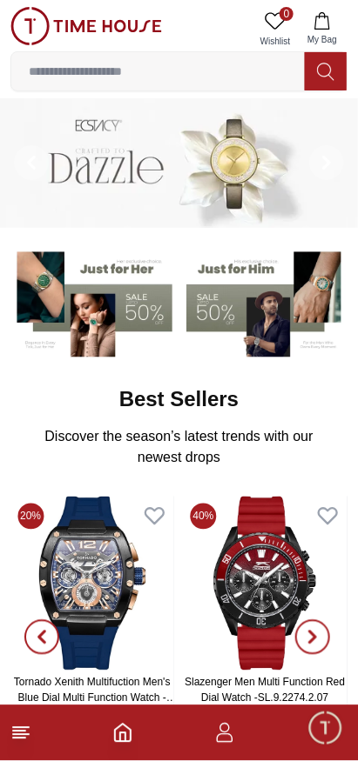
click at [165, 68] on input at bounding box center [157, 71] width 293 height 35
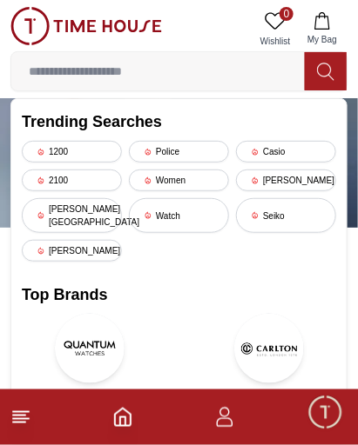
click at [278, 150] on div "Casio" at bounding box center [286, 152] width 100 height 22
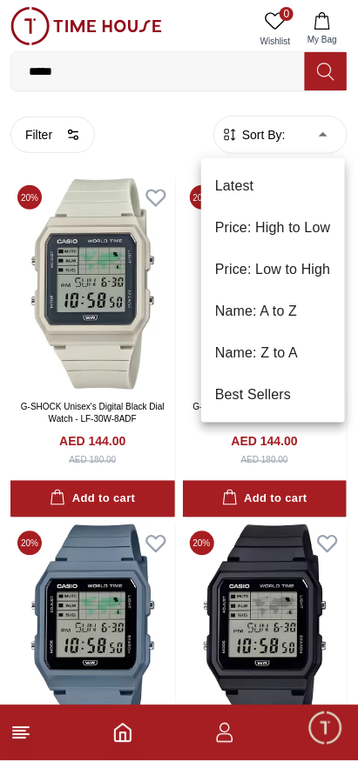
click at [249, 224] on li "Price: High to Low" at bounding box center [273, 228] width 144 height 42
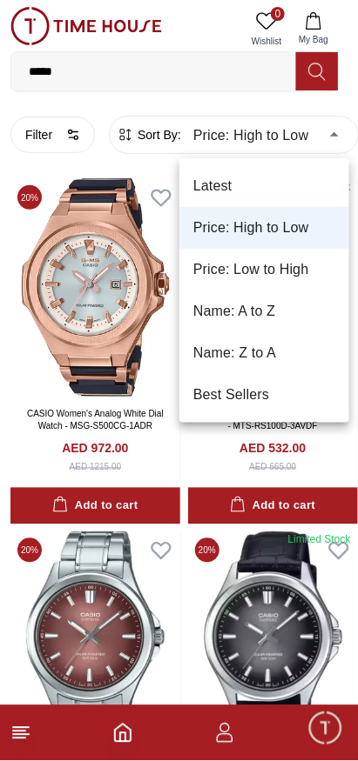
click at [228, 273] on li "Price: Low to High" at bounding box center [264, 270] width 170 height 42
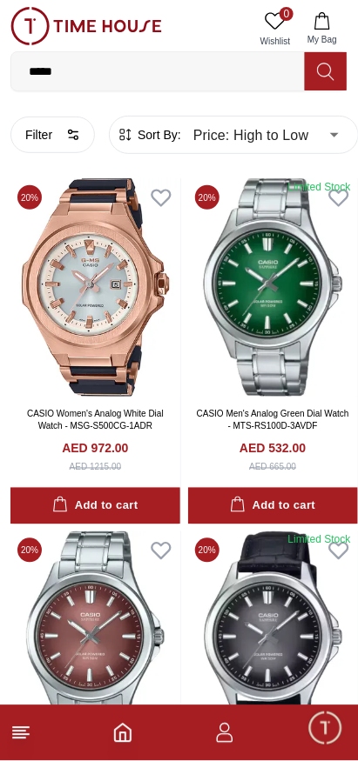
type input "*"
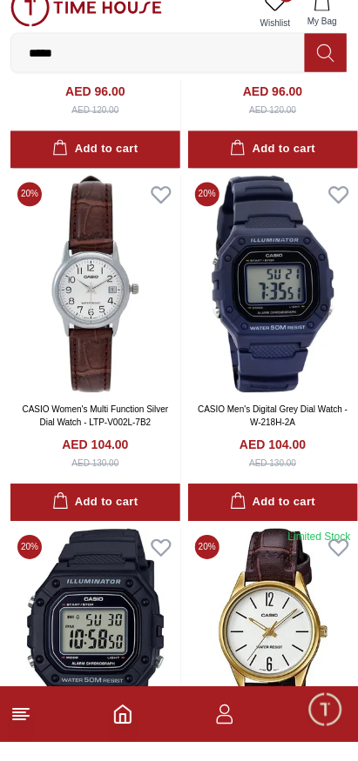
scroll to position [3162, 0]
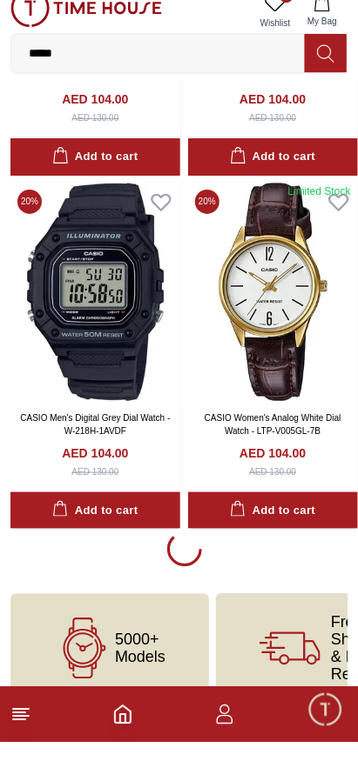
scroll to position [3162, 0]
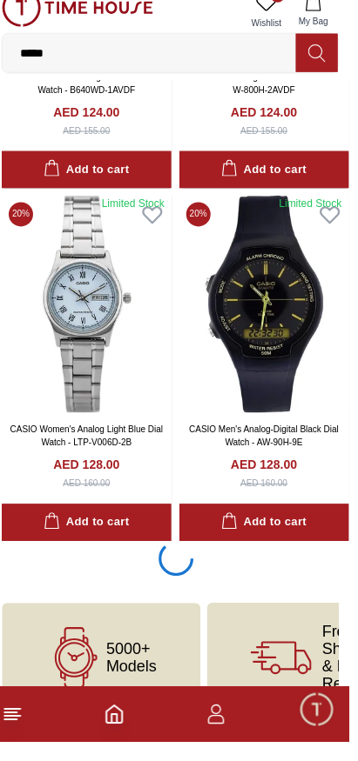
scroll to position [10215, 0]
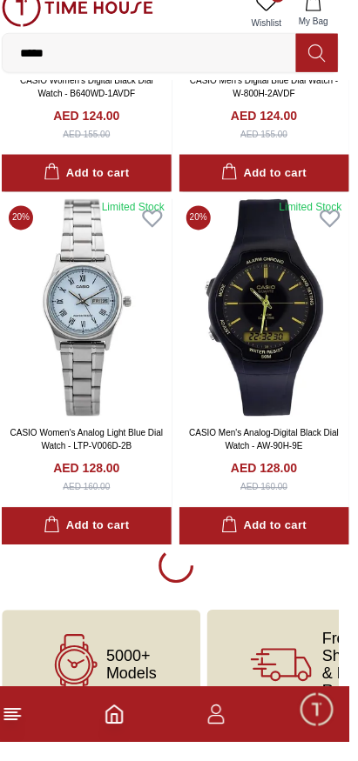
scroll to position [10218, 0]
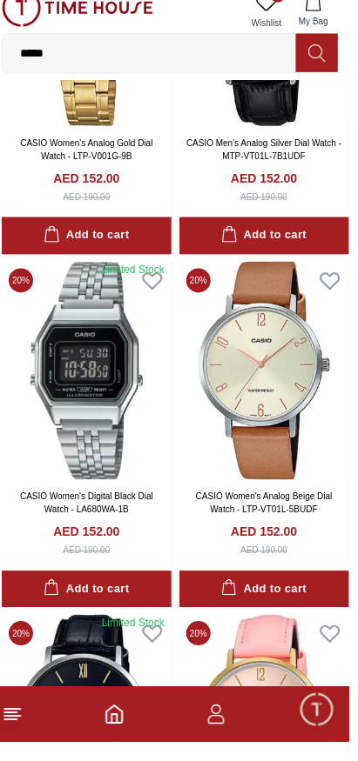
scroll to position [17274, 0]
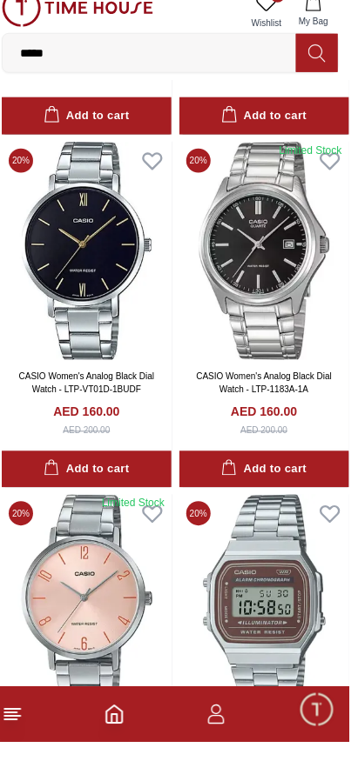
scroll to position [20802, 0]
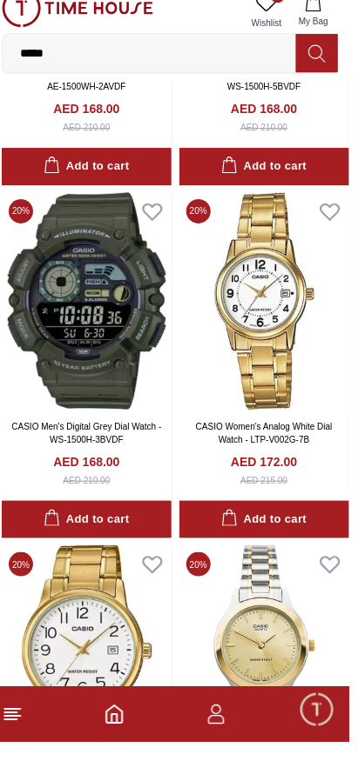
scroll to position [24329, 0]
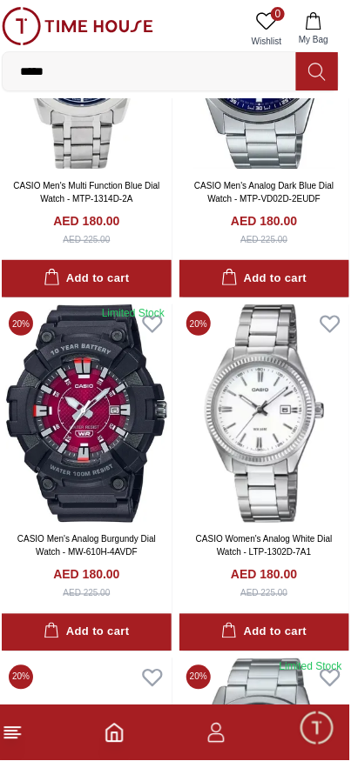
scroll to position [27331, 0]
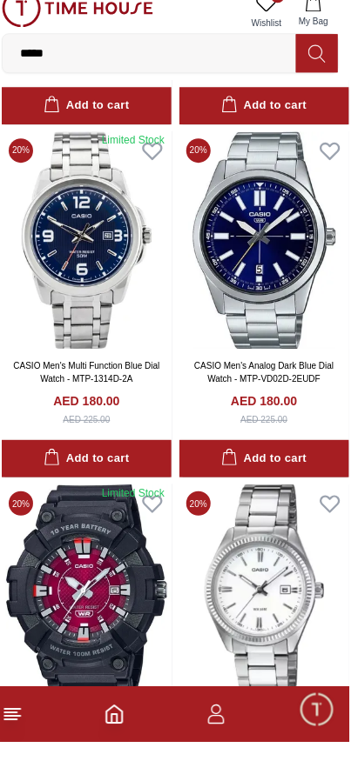
scroll to position [27256, 0]
